Goal: Task Accomplishment & Management: Manage account settings

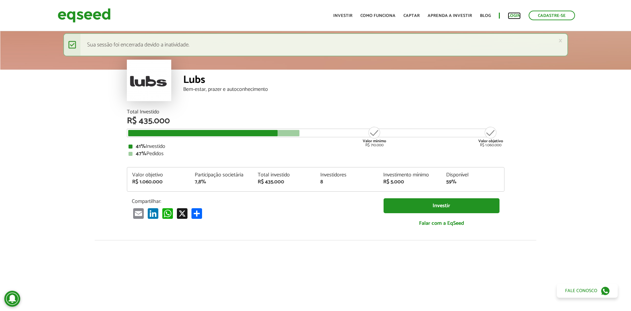
click at [520, 15] on link "Login" at bounding box center [514, 16] width 13 height 4
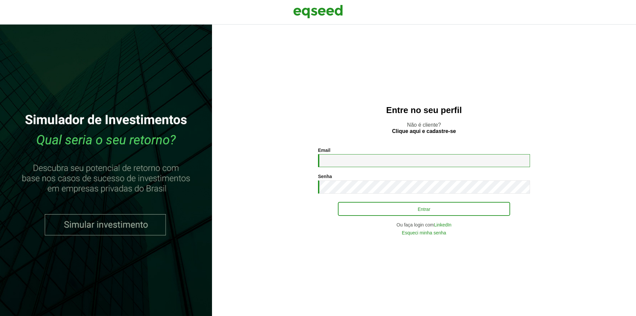
type input "**********"
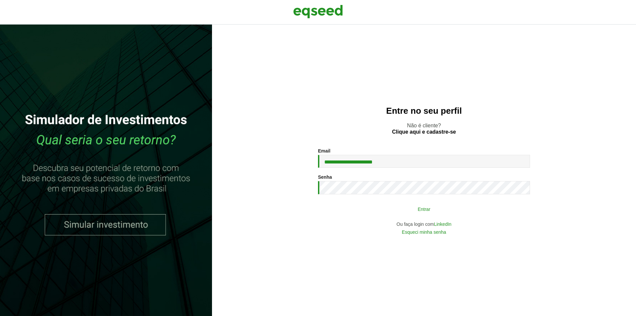
click at [415, 209] on button "Entrar" at bounding box center [424, 208] width 172 height 13
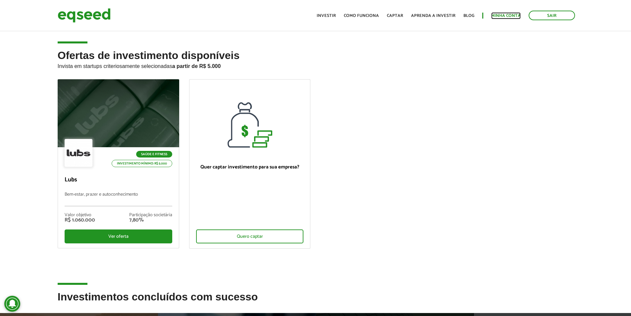
click at [510, 14] on link "Minha conta" at bounding box center [505, 16] width 29 height 4
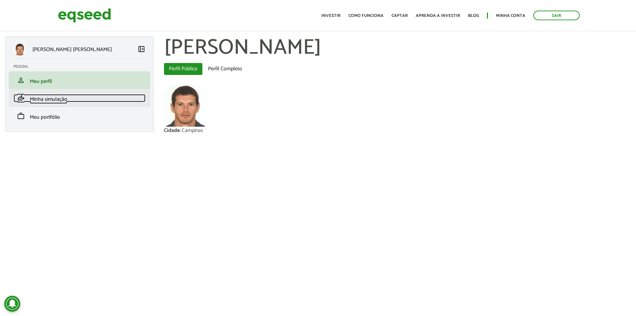
click at [105, 100] on link "finance_mode Minha simulação" at bounding box center [80, 98] width 132 height 8
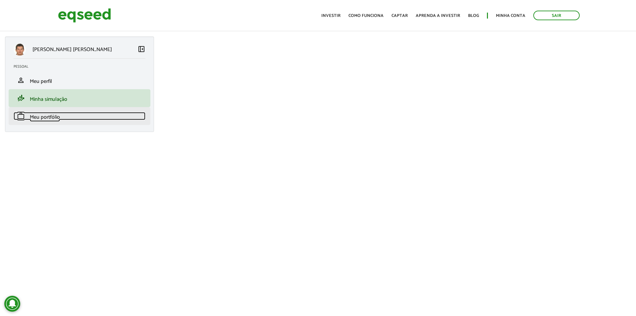
click at [73, 117] on link "work Meu portfólio" at bounding box center [80, 116] width 132 height 8
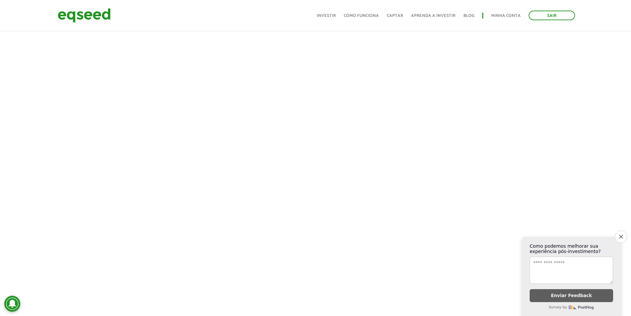
scroll to position [99, 0]
